Goal: Information Seeking & Learning: Learn about a topic

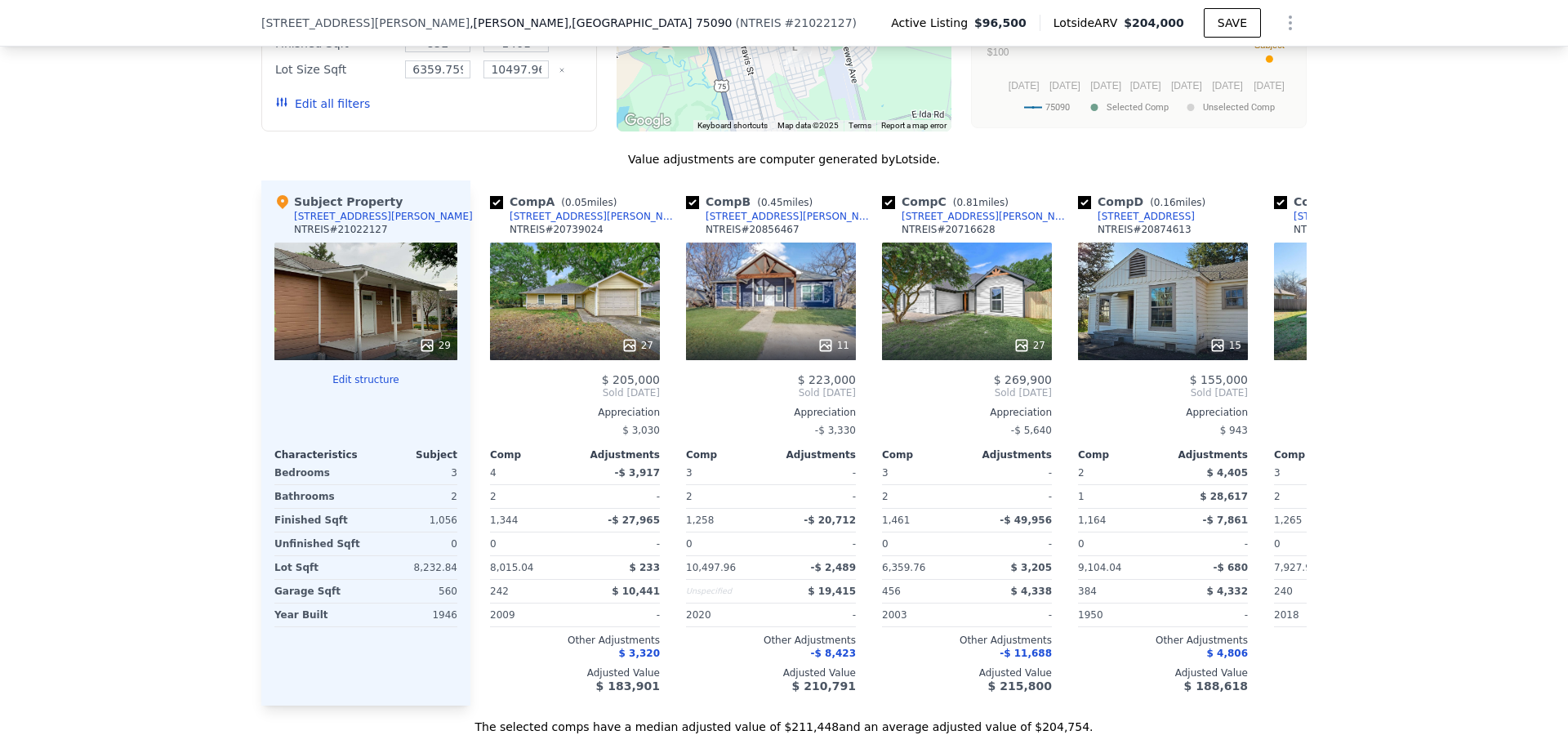
scroll to position [1709, 0]
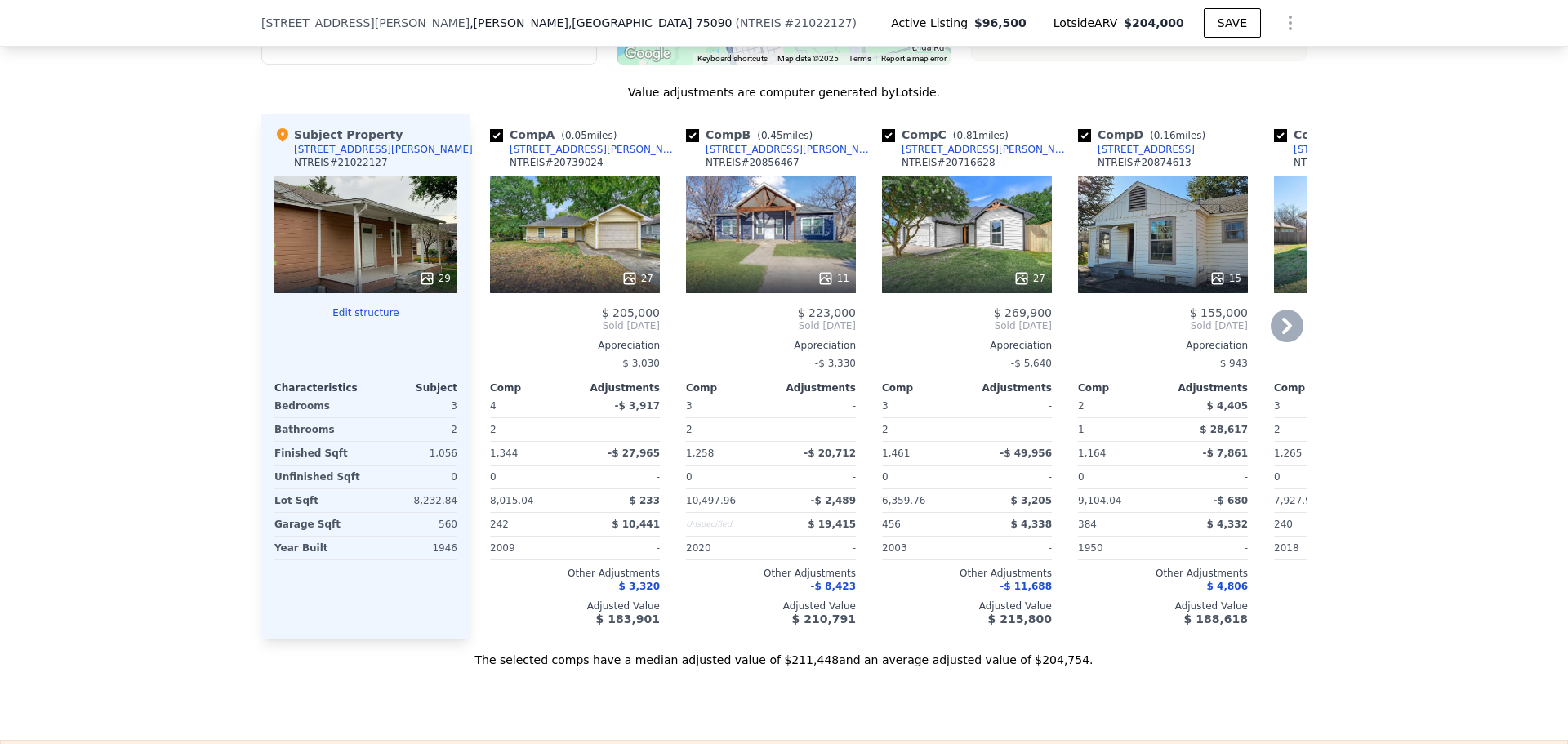
click at [950, 270] on div "27" at bounding box center [967, 235] width 170 height 118
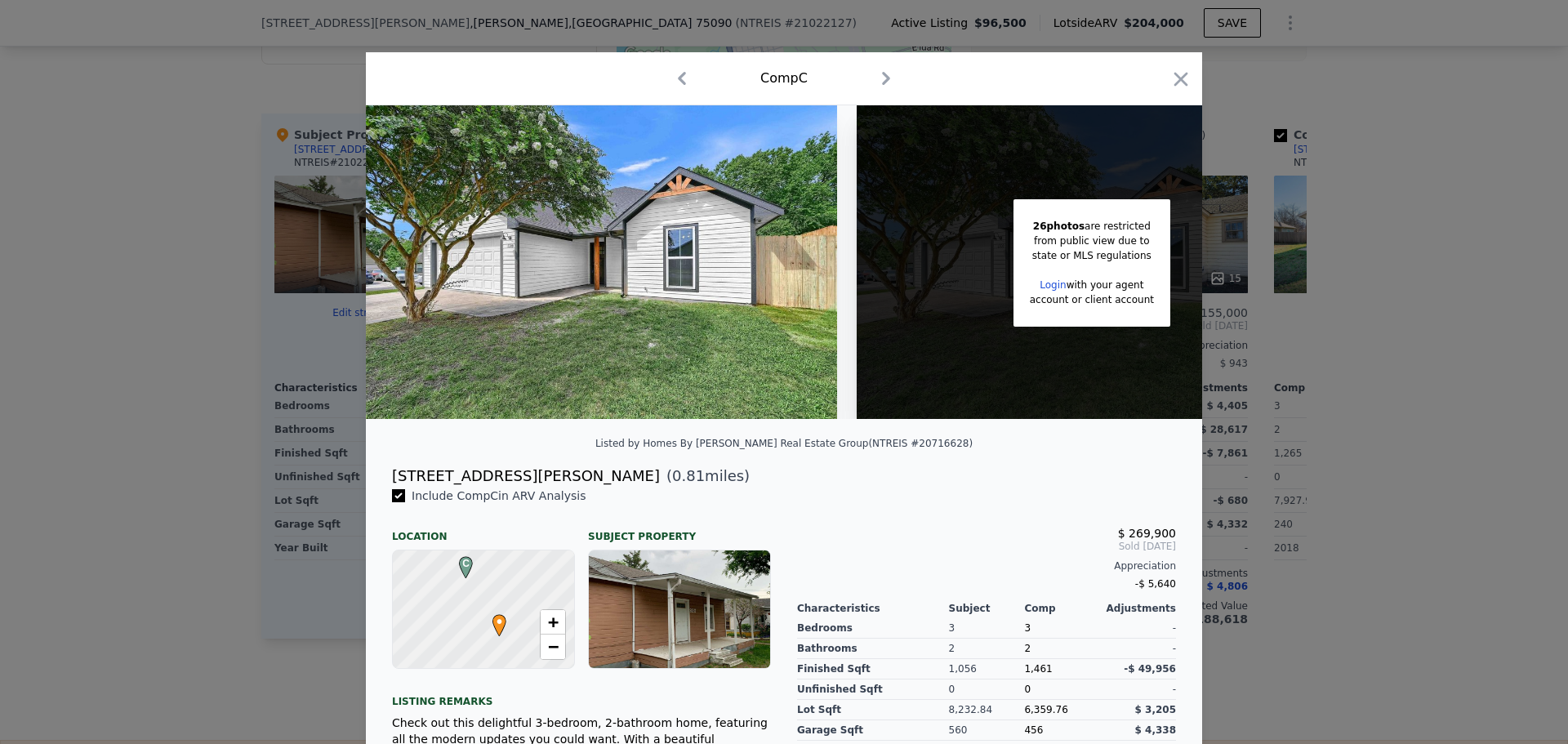
click at [195, 232] on div at bounding box center [784, 372] width 1568 height 744
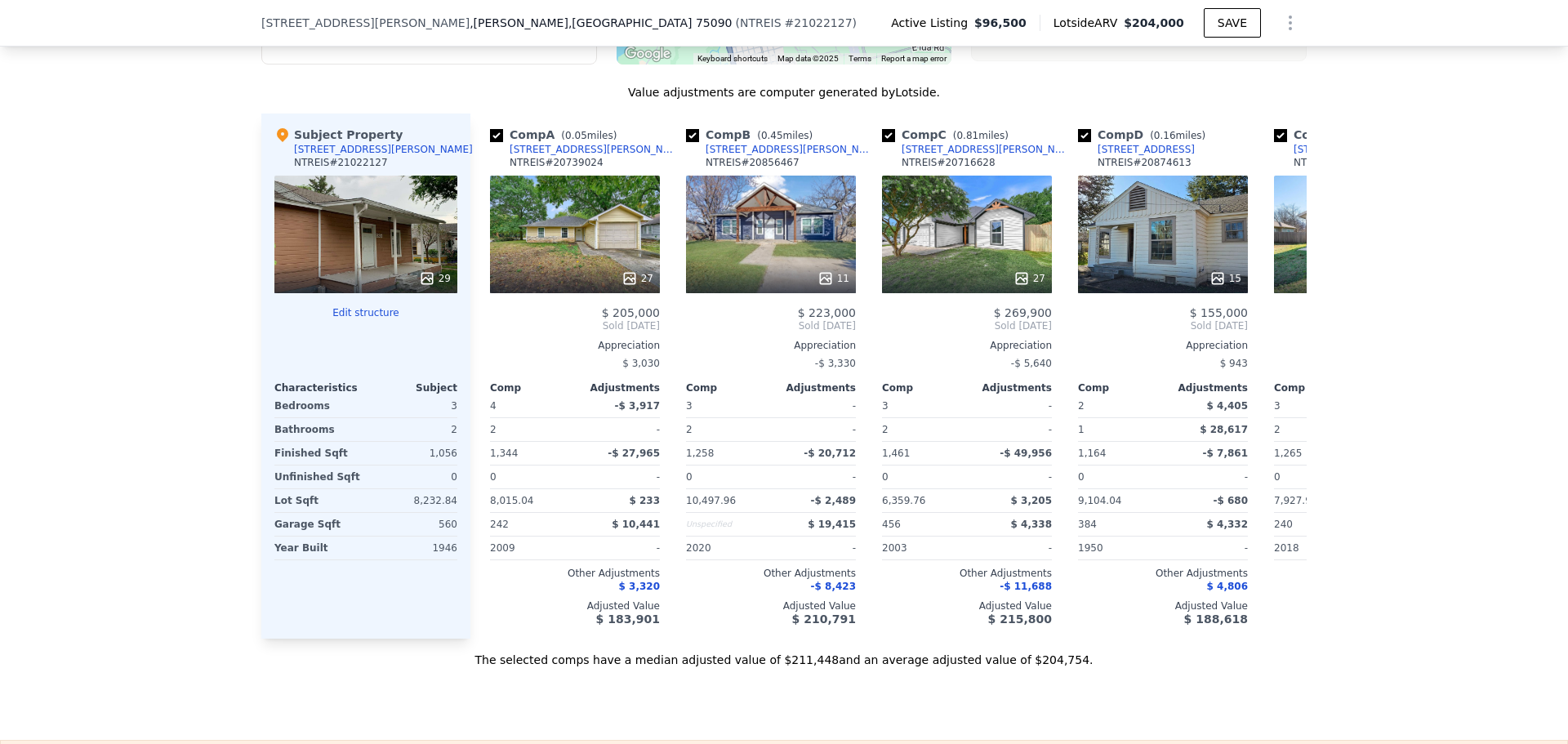
click at [184, 197] on div "We found 12 sales that match your search Listings provided by NTREIS . Filters …" at bounding box center [784, 199] width 1568 height 937
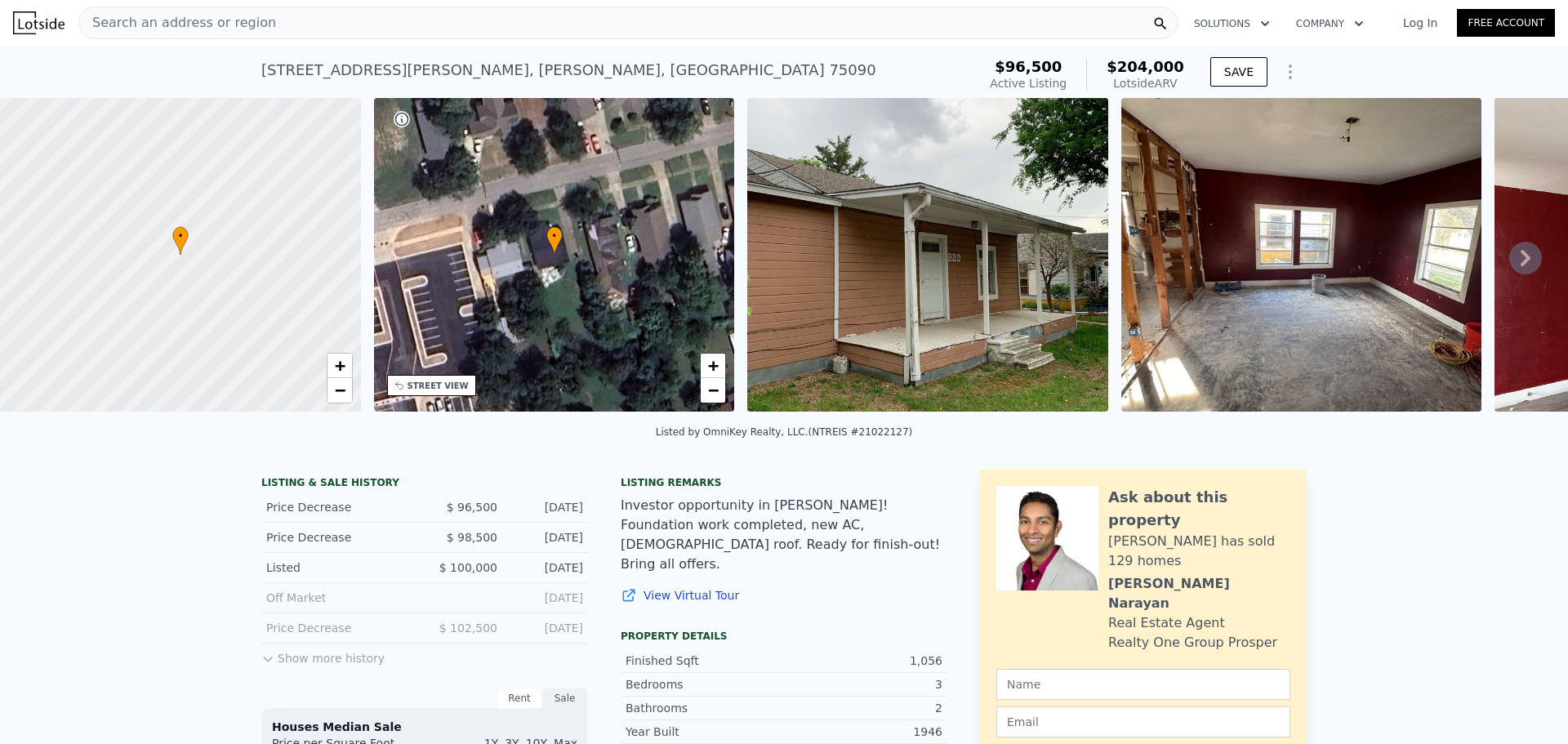
click at [732, 554] on div "Investor opportunity in [PERSON_NAME]! Foundation work completed, new AC, [DEMO…" at bounding box center [784, 534] width 327 height 78
click at [752, 587] on link "View Virtual Tour" at bounding box center [784, 595] width 327 height 16
click at [267, 28] on div "Search an address or region" at bounding box center [628, 23] width 1099 height 33
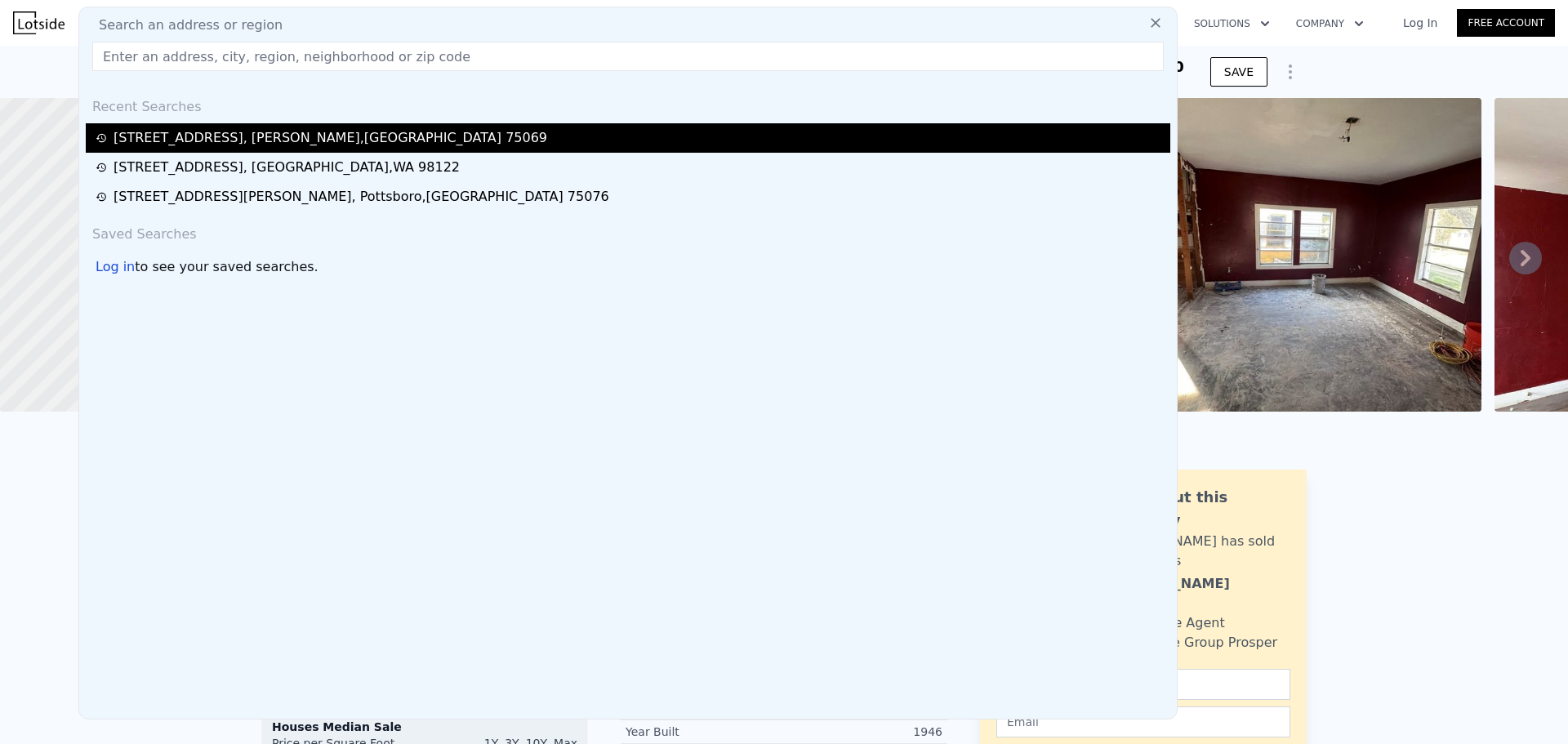
click at [262, 146] on div "501 Drexel St , McKinney , TX 75069" at bounding box center [330, 137] width 433 height 19
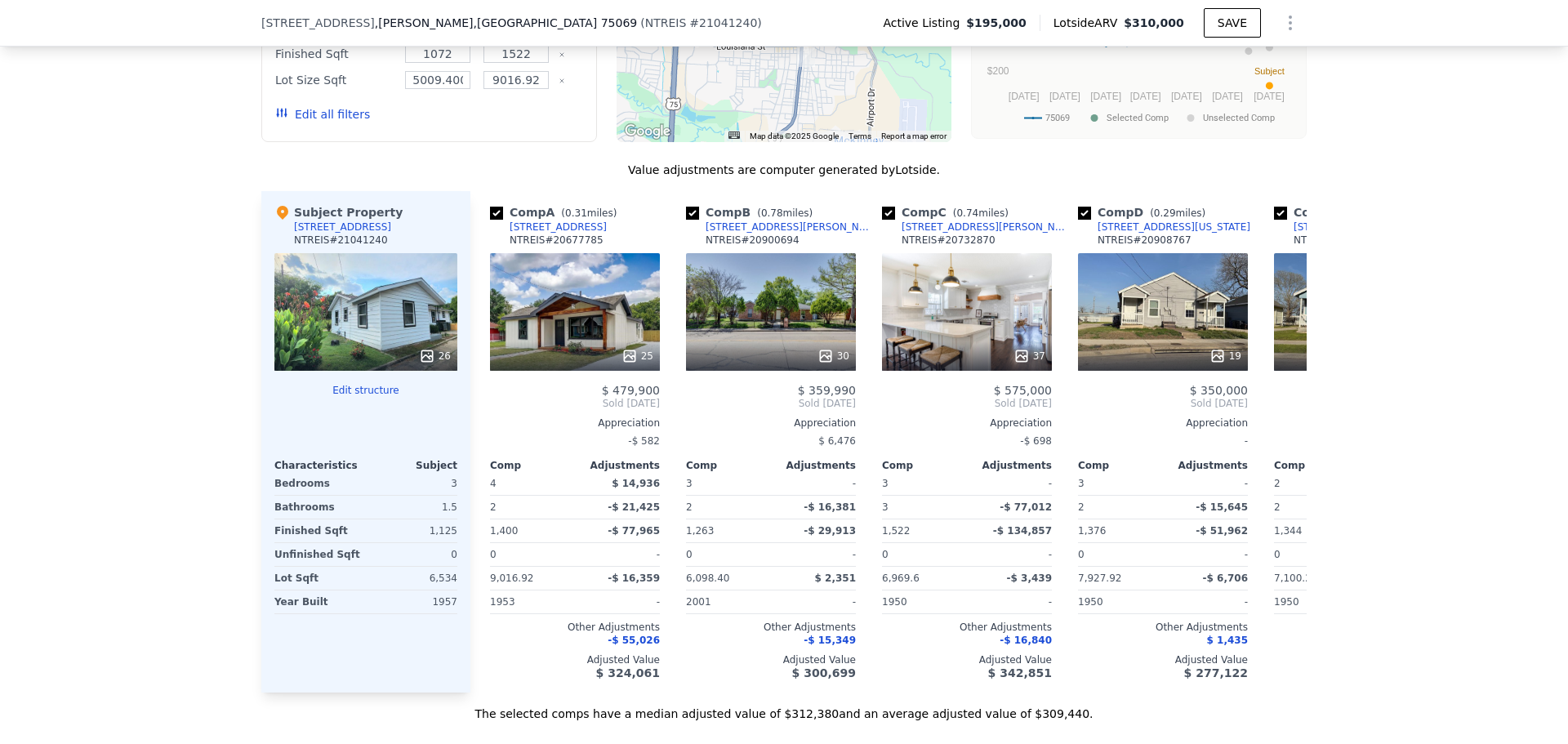
scroll to position [1464, 0]
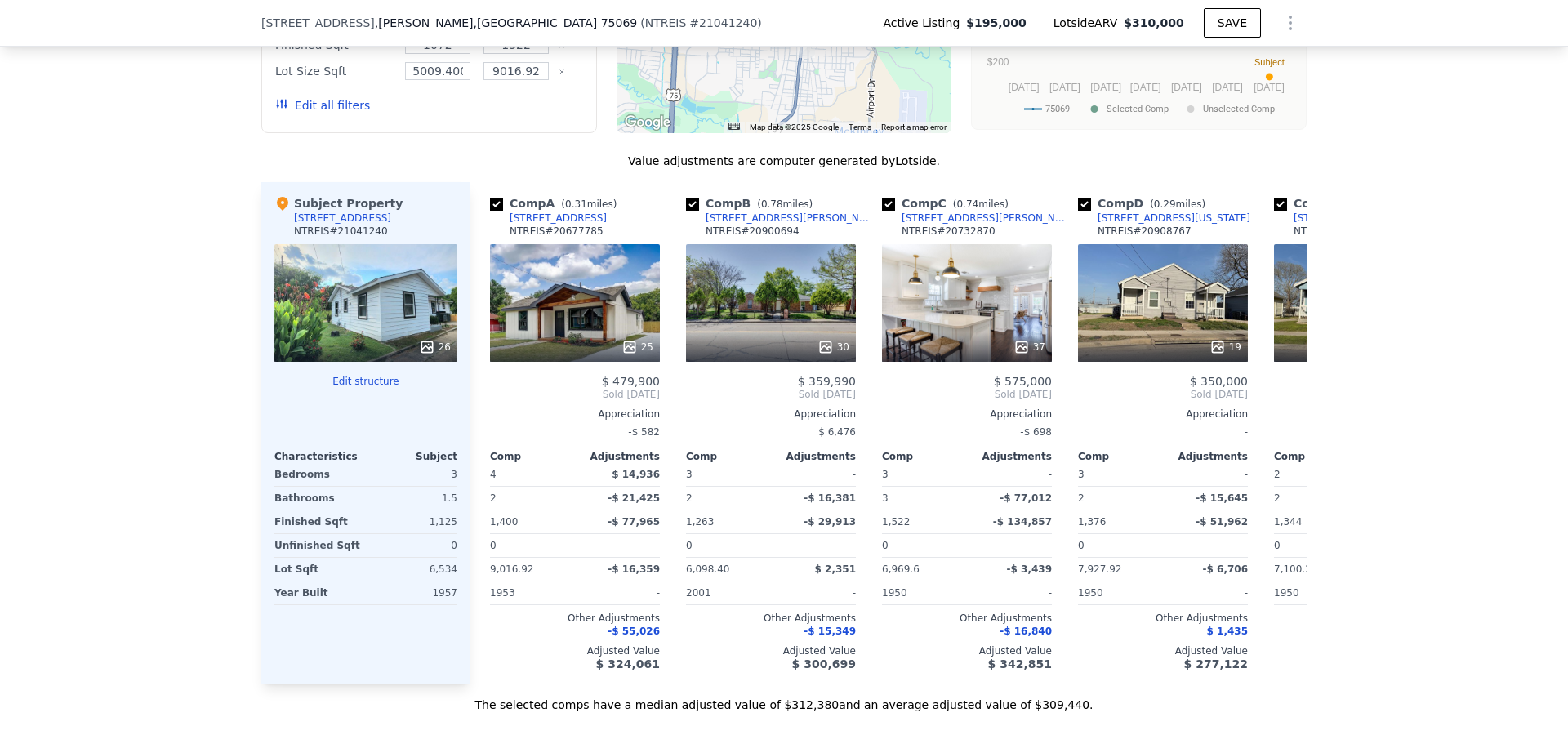
click at [949, 388] on span "Sold Oct 2024" at bounding box center [967, 395] width 170 height 13
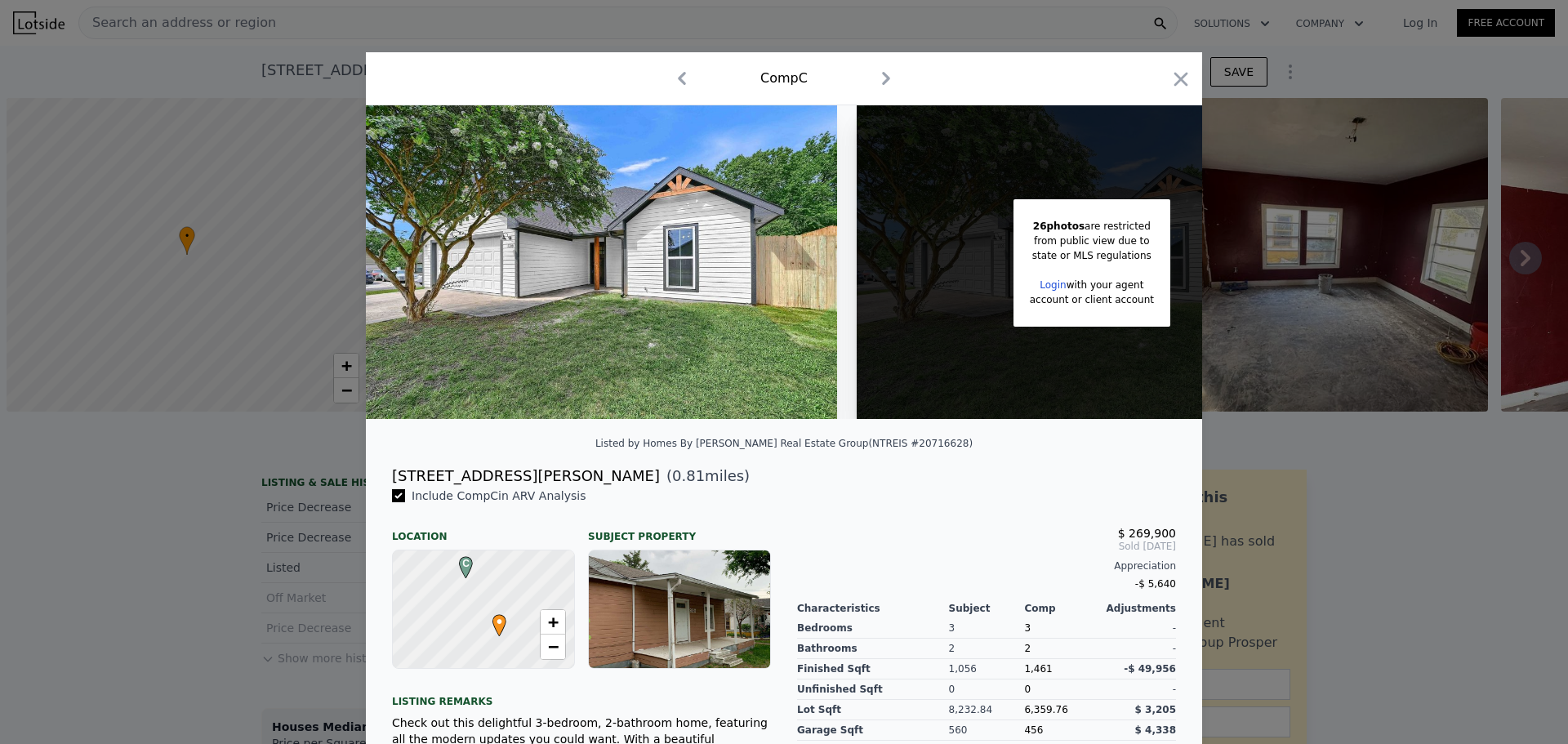
scroll to position [0, 7]
